Goal: Check status: Check status

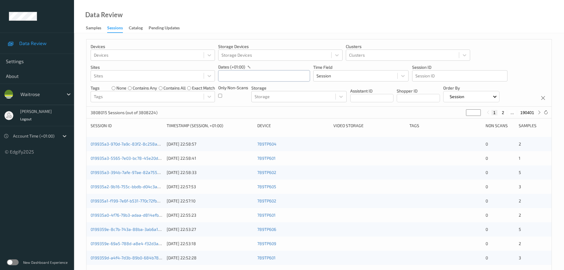
click at [229, 76] on input "text" at bounding box center [264, 75] width 92 height 11
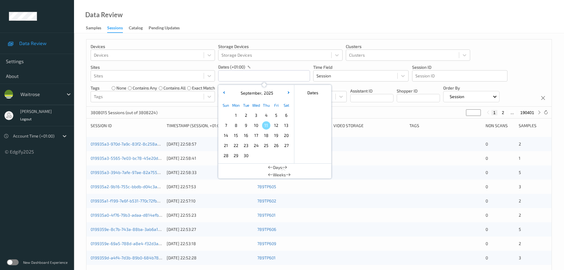
click at [235, 128] on span "8" at bounding box center [236, 125] width 8 height 8
type input "[DATE] 00:00 -> [DATE] 23:59"
click at [226, 20] on div "Data Review Samples Sessions Catalog Pending Updates" at bounding box center [319, 16] width 490 height 33
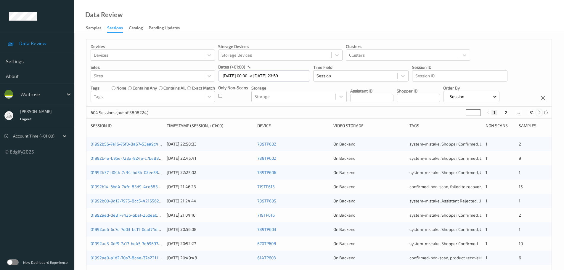
click at [541, 115] on icon at bounding box center [539, 112] width 4 height 4
type input "*"
click at [540, 115] on icon at bounding box center [539, 112] width 4 height 4
type input "*"
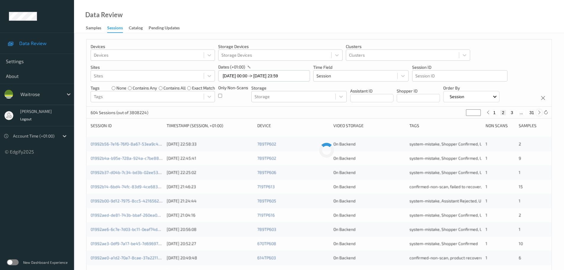
type input "*"
click at [540, 115] on icon at bounding box center [539, 112] width 4 height 4
type input "*"
click at [540, 115] on icon at bounding box center [539, 112] width 4 height 4
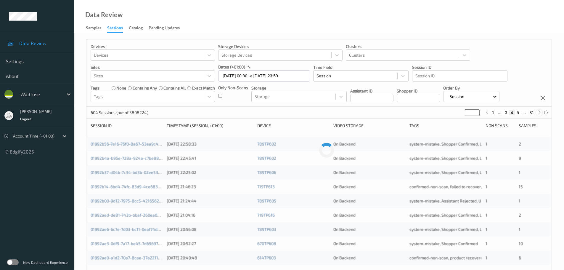
type input "*"
click at [540, 115] on icon at bounding box center [539, 112] width 4 height 4
type input "*"
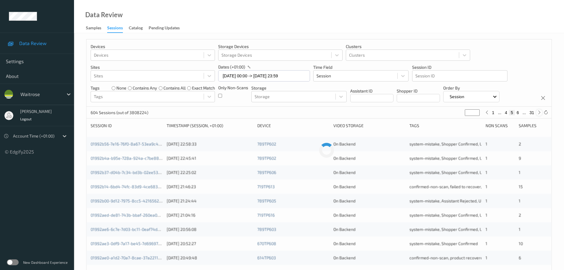
click at [540, 115] on icon at bounding box center [539, 112] width 4 height 4
type input "*"
click at [540, 115] on icon at bounding box center [539, 112] width 4 height 4
type input "*"
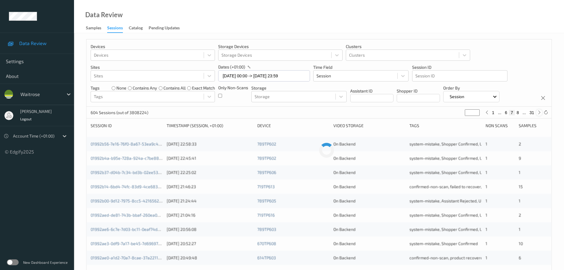
type input "*"
